Goal: Find specific page/section

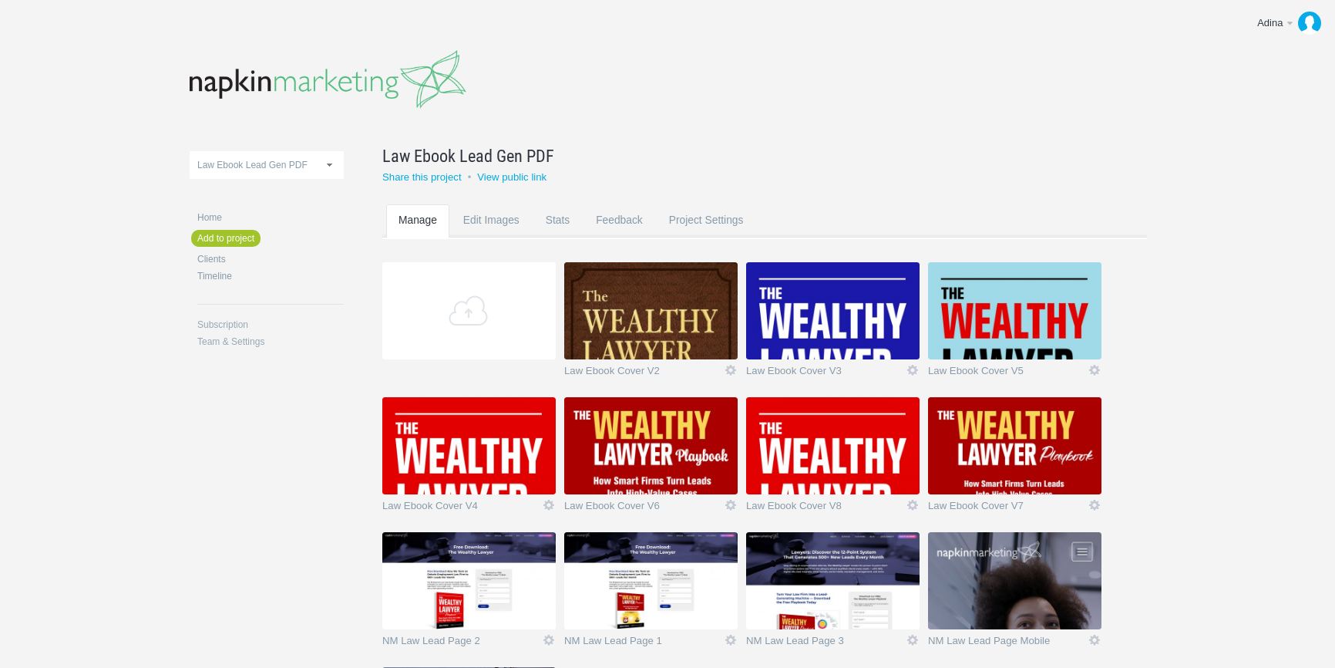
scroll to position [207, 0]
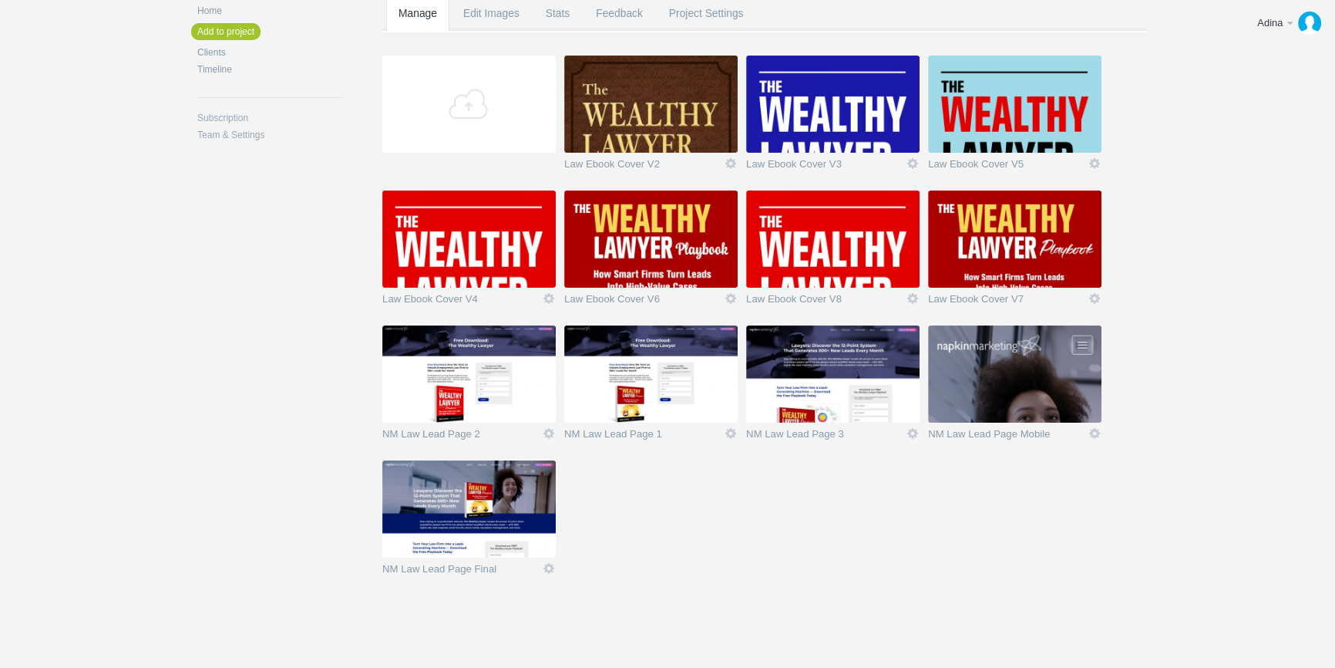
click at [849, 366] on img at bounding box center [832, 373] width 173 height 97
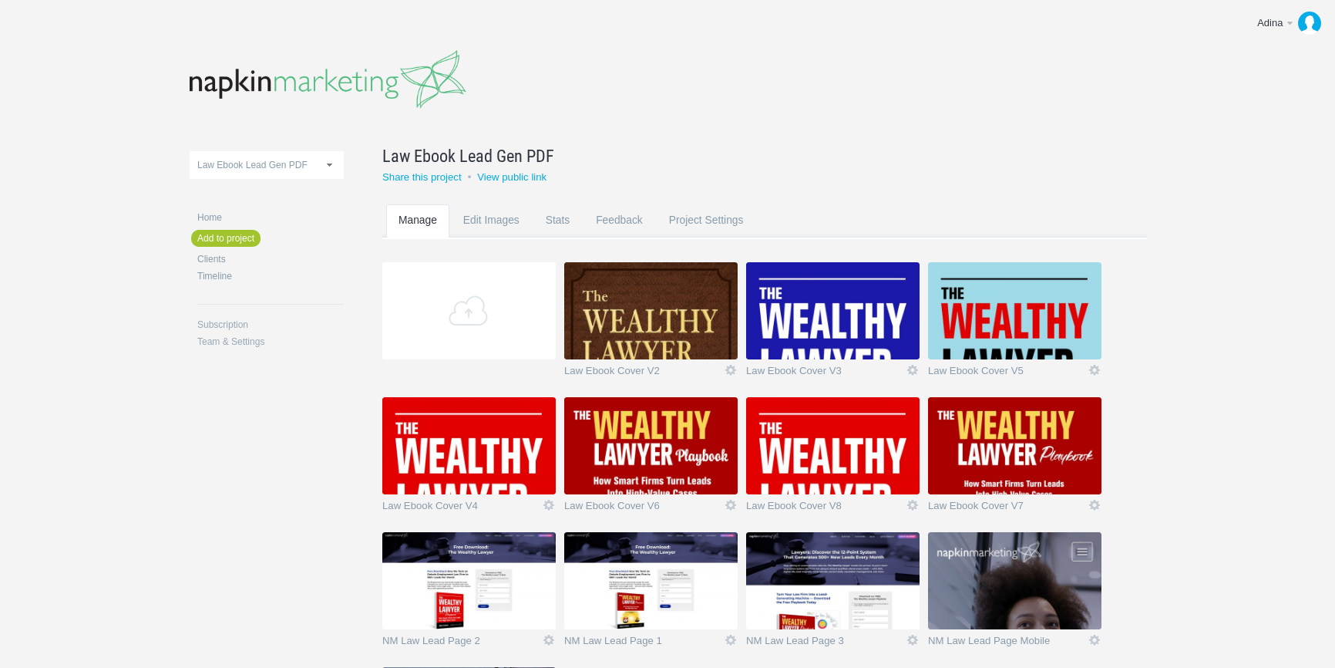
scroll to position [207, 0]
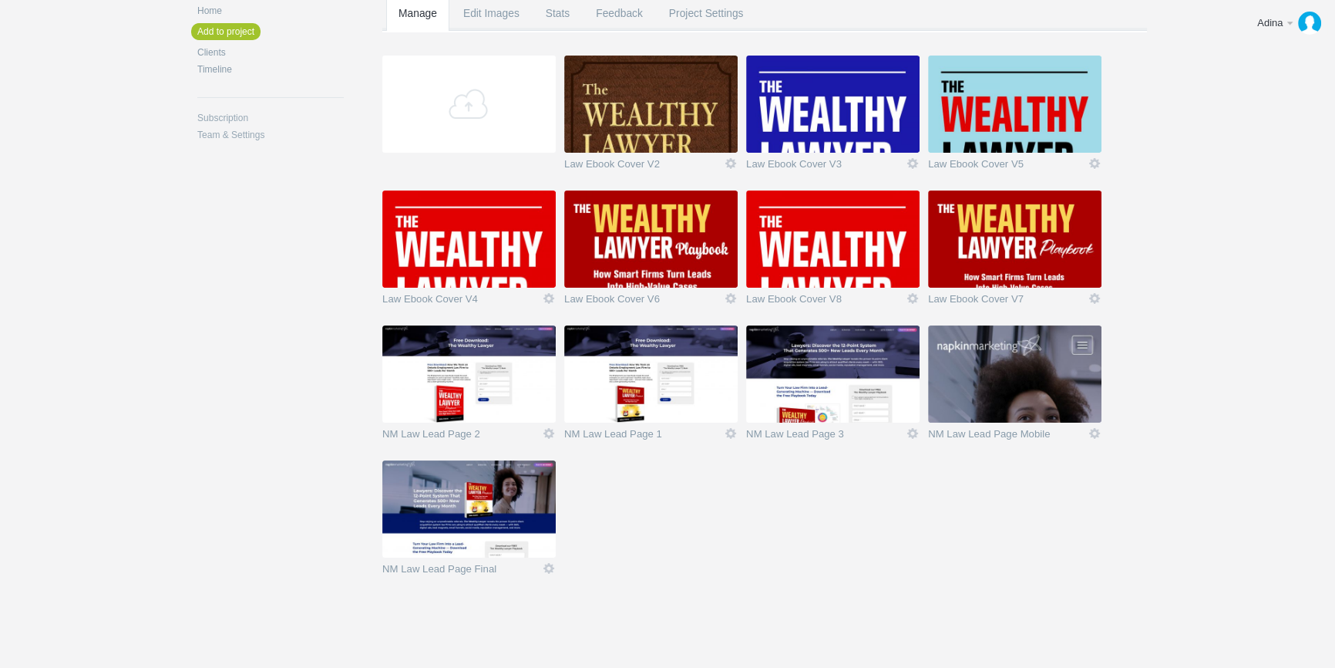
click at [1035, 254] on img at bounding box center [1014, 238] width 173 height 97
click at [1011, 257] on img at bounding box center [1014, 238] width 173 height 97
